Goal: Transaction & Acquisition: Purchase product/service

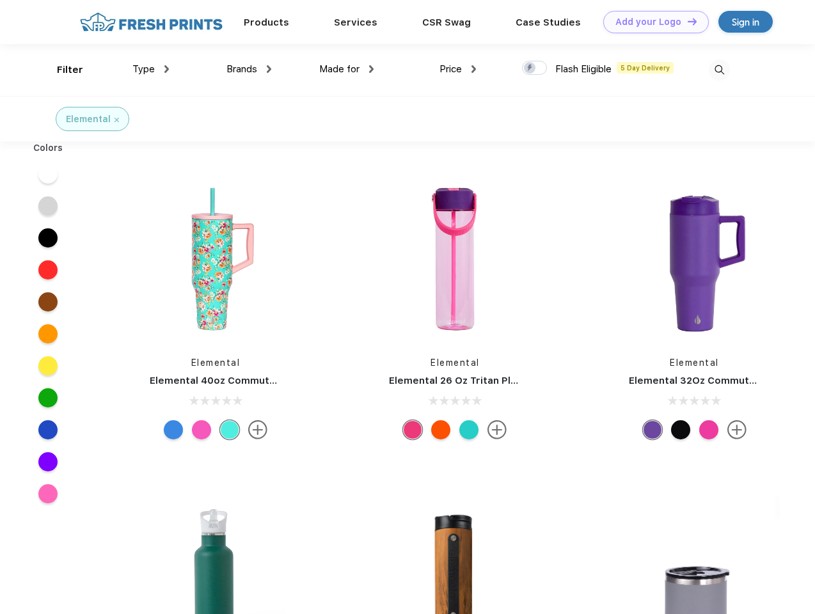
click at [651, 22] on link "Add your Logo Design Tool" at bounding box center [656, 22] width 106 height 22
click at [0, 0] on div "Design Tool" at bounding box center [0, 0] width 0 height 0
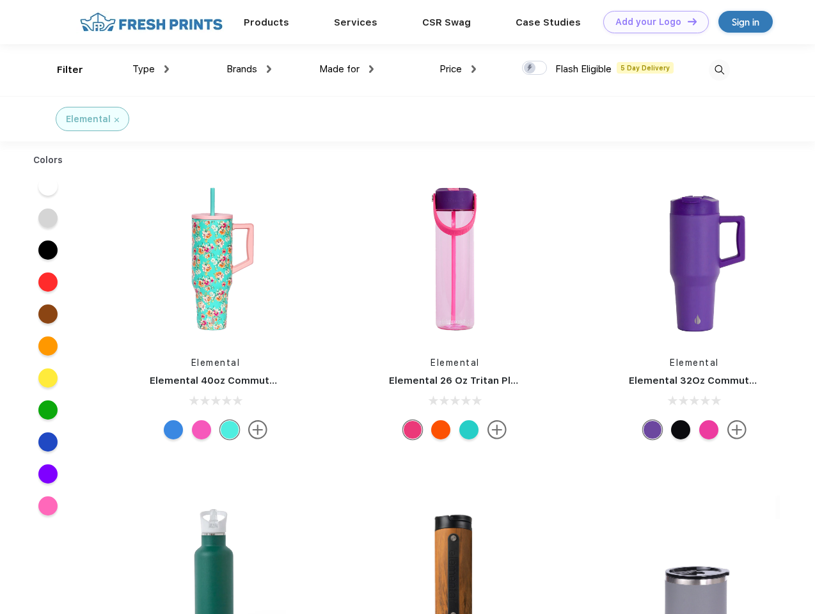
click at [686, 21] on link "Add your Logo Design Tool" at bounding box center [656, 22] width 106 height 22
click at [61, 70] on div "Filter" at bounding box center [70, 70] width 26 height 15
click at [151, 69] on span "Type" at bounding box center [143, 69] width 22 height 12
click at [249, 69] on span "Brands" at bounding box center [241, 69] width 31 height 12
click at [347, 69] on span "Made for" at bounding box center [339, 69] width 40 height 12
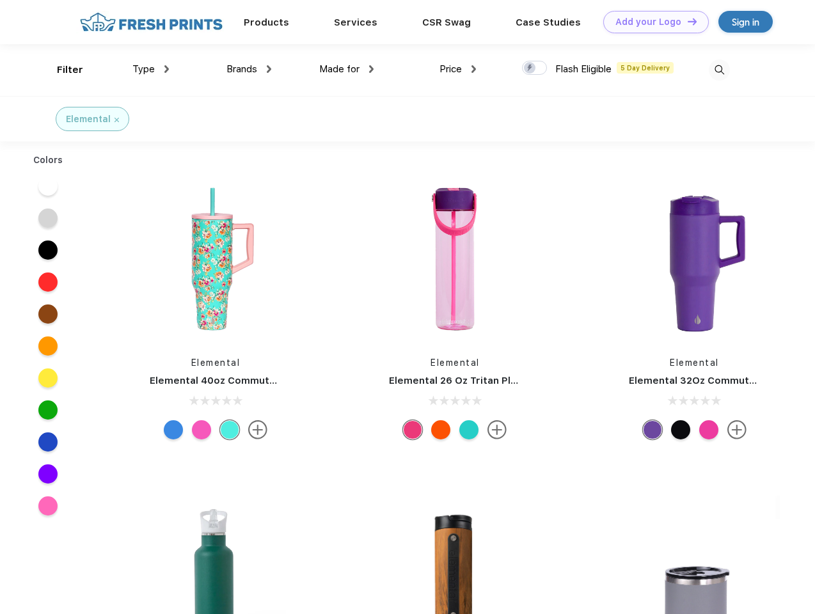
click at [458, 69] on span "Price" at bounding box center [450, 69] width 22 height 12
click at [535, 68] on div at bounding box center [534, 68] width 25 height 14
click at [530, 68] on input "checkbox" at bounding box center [526, 64] width 8 height 8
click at [719, 70] on img at bounding box center [719, 69] width 21 height 21
